Goal: Feedback & Contribution: Contribute content

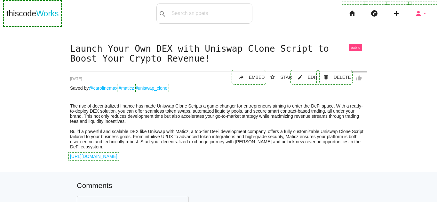
click at [414, 13] on icon "person" at bounding box center [418, 13] width 8 height 20
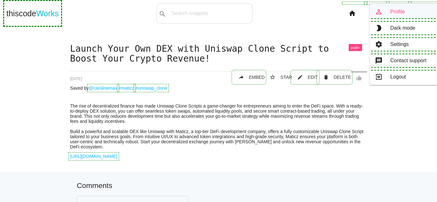
click at [396, 8] on link "person_outline Profile" at bounding box center [403, 12] width 67 height 16
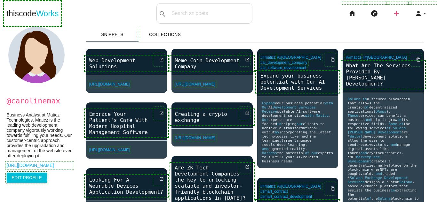
click at [394, 8] on icon "add" at bounding box center [396, 13] width 8 height 20
click at [398, 24] on link "link Link" at bounding box center [410, 28] width 45 height 16
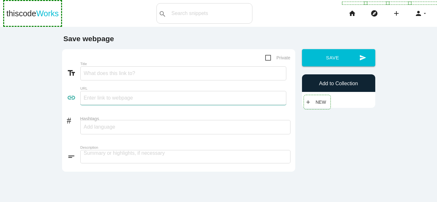
click at [270, 99] on input "text" at bounding box center [183, 98] width 206 height 14
paste input "https://maticz.com/cryptocurrency-exchange-script"
type input "https://maticz.com/cryptocurrency-exchange-script"
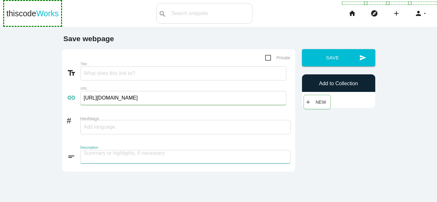
click at [159, 157] on textarea at bounding box center [185, 156] width 210 height 13
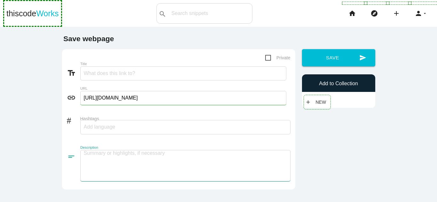
paste textarea "Cryptocurrency Exchange Script Cryptocurrencies are no longer just a trend; the…"
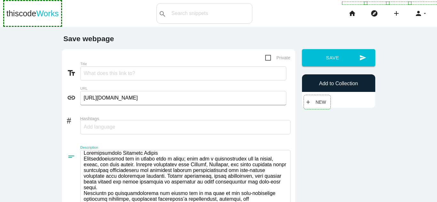
scroll to position [1, 0]
drag, startPoint x: 158, startPoint y: 152, endPoint x: 47, endPoint y: 152, distance: 111.6
click at [47, 152] on main "Save webpage Private text_fields Title link URL https://maticz.com/cryptocurren…" at bounding box center [218, 147] width 437 height 240
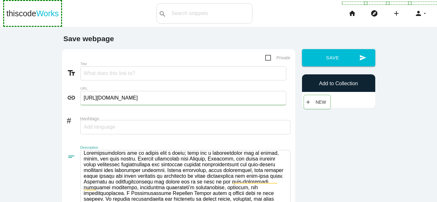
type textarea "Cryptocurrencies are no longer just a trend; they are a revolutionary way to in…"
click at [113, 74] on input "Title" at bounding box center [183, 74] width 206 height 14
paste input "Cryptocurrency Exchange Script"
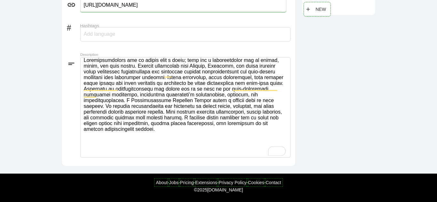
scroll to position [0, 0]
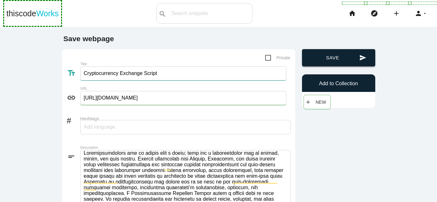
type input "Cryptocurrency Exchange Script"
click at [333, 62] on button "send Save" at bounding box center [338, 57] width 73 height 17
